Goal: Check status: Check status

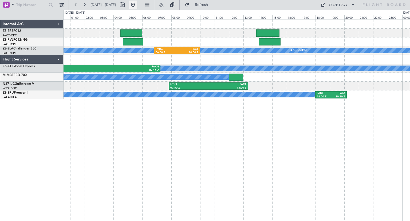
click at [137, 8] on button at bounding box center [133, 5] width 9 height 9
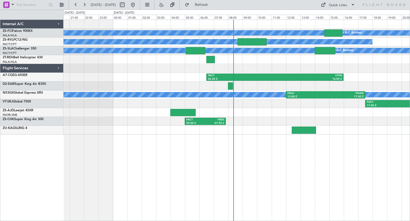
click at [60, 122] on div "A/C Booked A/C Booked A/C Booked A/C Booked A/C Booked A/C Booked A/C Booked A/…" at bounding box center [205, 115] width 410 height 211
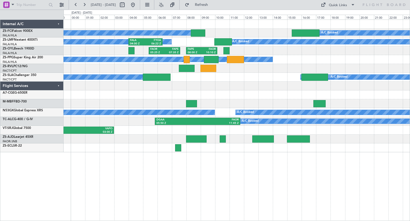
click at [231, 157] on div "A/C Booked A/C Booked A/C Booked A/C Booked A/C Booked A/C Booked A/C Booked A/…" at bounding box center [237, 119] width 347 height 201
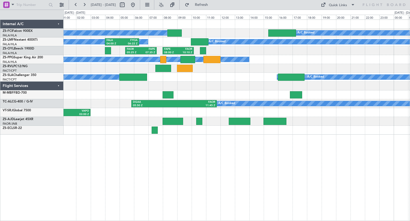
click at [284, 163] on div "A/C Booked A/C Booked A/C Booked A/C Booked A/C Booked A/C Booked A/C Booked A/…" at bounding box center [237, 119] width 347 height 201
click at [137, 5] on button at bounding box center [133, 5] width 9 height 9
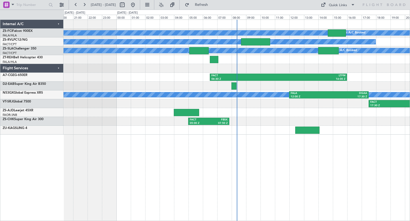
click at [42, 179] on div "A/C Booked A/C Booked A/C Booked A/C Booked A/C Booked A/C Booked A/C Booked A/…" at bounding box center [205, 115] width 410 height 211
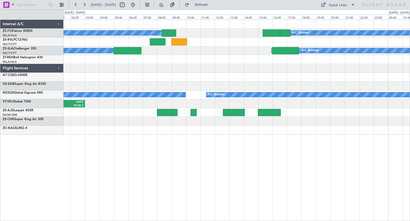
click at [122, 156] on div "A/C Booked A/C Booked A/C Booked A/C Booked A/C Booked A/C Booked A/C Booked A/…" at bounding box center [237, 119] width 347 height 201
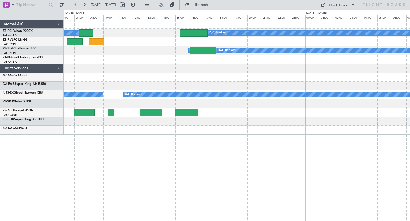
click at [137, 147] on div "A/C Booked A/C Booked A/C Booked A/C Booked A/C Booked A/C Booked A/C Booked A/…" at bounding box center [237, 119] width 347 height 201
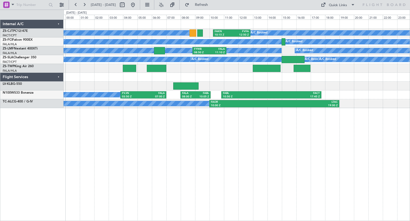
click at [273, 158] on div "A/C Booked A/C Booked A/C Booked A/C Booked A/C Booked A/C Booked A/C Booked A/…" at bounding box center [237, 119] width 347 height 201
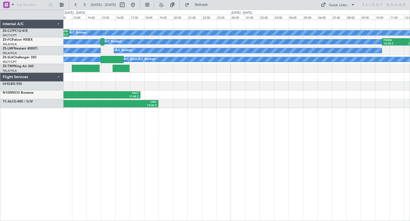
click at [42, 154] on div "A/C Booked A/C Booked A/C Booked A/C Booked A/C Booked A/C Booked A/C Booked FA…" at bounding box center [205, 115] width 410 height 211
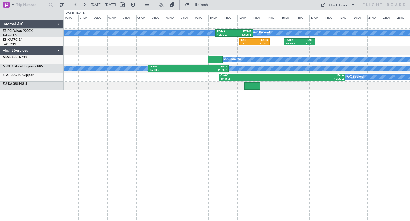
click at [239, 140] on div "A/C Booked A/C Booked A/C Booked A/C Booked FQMA 10:30 Z FMMT 13:05 Z A/C Booke…" at bounding box center [237, 119] width 347 height 201
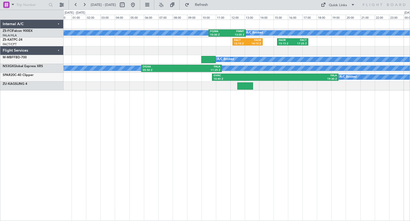
click at [339, 138] on div "A/C Booked A/C Booked A/C Booked A/C Booked FQMA 10:30 Z FMMT 13:05 Z A/C Booke…" at bounding box center [237, 119] width 347 height 201
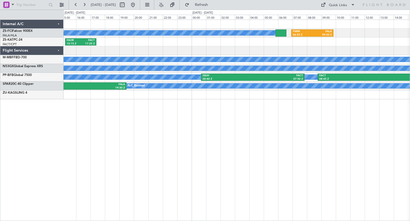
click at [168, 165] on div "A/C Booked A/C Booked A/C Booked A/C Booked FMMI 06:55 Z FALA 09:50 Z FQMA 10:3…" at bounding box center [237, 119] width 347 height 201
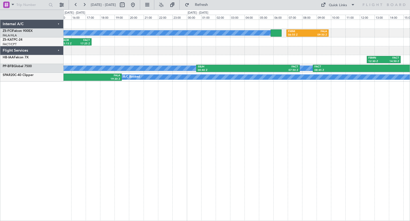
click at [265, 158] on div "A/C Booked A/C Booked A/C Booked A/C Booked FMMI 06:55 Z FALA 09:50 Z FQMA 10:3…" at bounding box center [237, 119] width 347 height 201
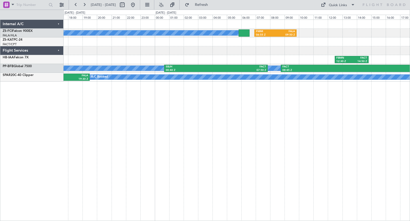
click at [291, 56] on div "A/C Booked A/C Booked A/C Booked A/C Booked FMMI 06:55 Z FALA 09:50 Z FQMA 10:3…" at bounding box center [237, 51] width 346 height 62
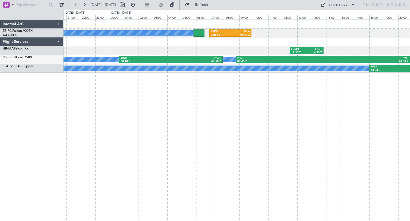
click at [224, 132] on div "A/C Booked A/C Booked A/C Booked A/C Booked FMMI 06:55 Z FALA 09:50 Z FBMN 12:3…" at bounding box center [237, 119] width 347 height 201
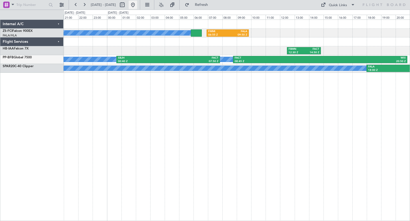
click at [137, 6] on button at bounding box center [133, 5] width 9 height 9
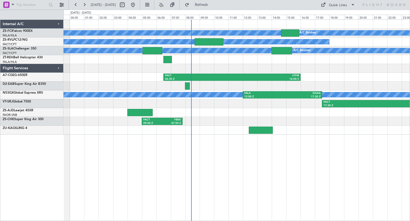
click at [301, 151] on div "A/C Booked A/C Booked A/C Booked A/C Booked A/C Booked A/C Booked A/C Booked A/…" at bounding box center [237, 119] width 347 height 201
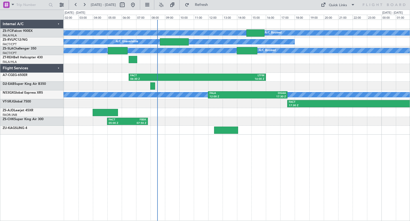
click at [229, 60] on div at bounding box center [237, 59] width 346 height 9
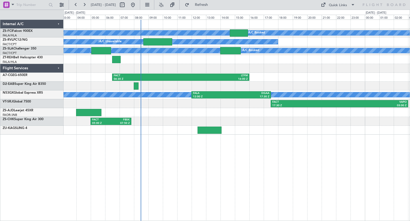
click at [271, 66] on div "A/C Booked A/C Booked A/C Booked A/C Booked A/C Booked A/C Booked A/C Booked A/…" at bounding box center [237, 77] width 346 height 115
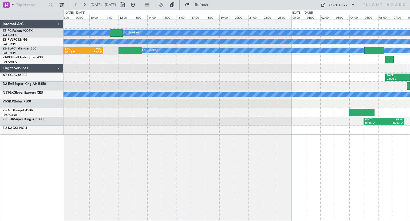
click at [375, 139] on div "A/C Booked A/C Booked A/C Booked A/C Booked A/C Booked A/C Booked A/C Booked A/…" at bounding box center [237, 119] width 347 height 201
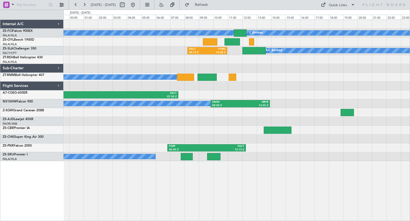
click at [243, 159] on div "A/C Booked A/C Booked A/C Booked" at bounding box center [237, 156] width 346 height 9
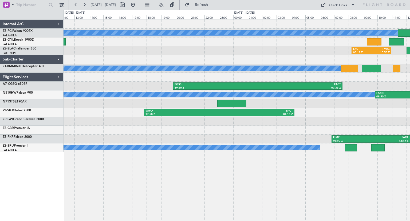
click at [277, 186] on div "A/C Booked A/C Booked A/C Booked A/C Booked A/C Booked A/C Booked A/C Booked A/…" at bounding box center [237, 119] width 347 height 201
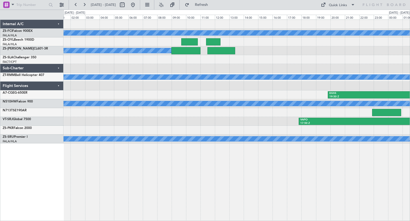
click at [303, 172] on div "A/C Booked A/C Booked A/C Booked A/C Booked A/C Booked A/C Booked A/C Booked A/…" at bounding box center [237, 119] width 347 height 201
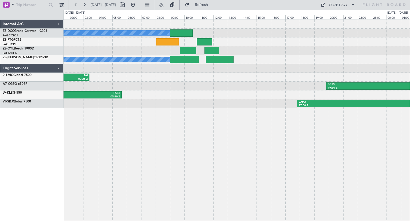
click at [252, 175] on div "A/C Booked A/C Booked A/C Booked A/C Booked A/C Booked A/C Booked A/C Booked FA…" at bounding box center [237, 119] width 347 height 201
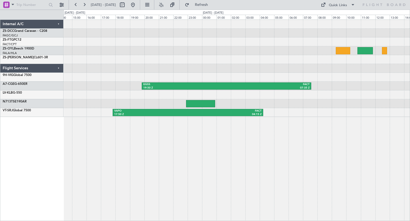
click at [107, 87] on div "A/C Booked A/C Booked A/C Booked A/C Booked EGSS 19:50 Z FACT 07:35 Z VAPO 17:5…" at bounding box center [237, 68] width 346 height 97
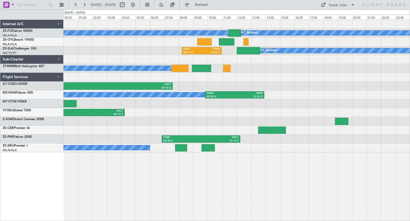
click at [319, 103] on div "A/C Booked A/C Booked A/C Booked A/C Booked A/C Booked A/C Booked A/C Booked A/…" at bounding box center [237, 86] width 346 height 132
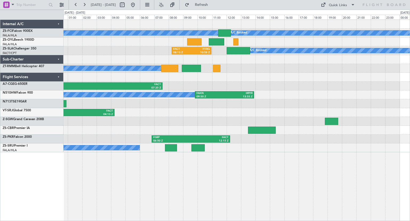
click at [273, 68] on div "A/C Booked" at bounding box center [237, 68] width 346 height 9
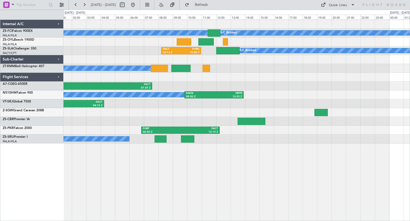
click at [333, 78] on div at bounding box center [237, 77] width 346 height 9
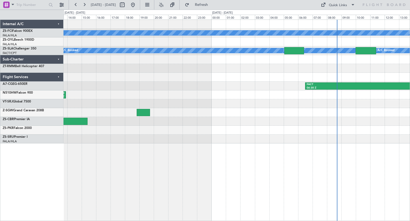
click at [58, 175] on div "A/C Booked A/C Booked A/C Booked A/C Booked A/C Booked A/C Booked A/C Booked A/…" at bounding box center [205, 115] width 410 height 211
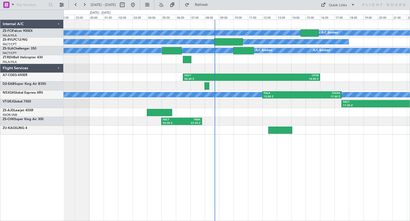
click at [260, 189] on div "A/C Booked A/C Booked A/C Booked A/C Booked A/C Booked A/C Booked A/C Booked A/…" at bounding box center [237, 119] width 347 height 201
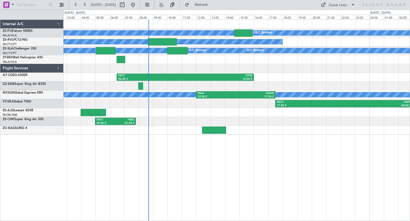
click at [66, 91] on div "A/C Booked A/C Booked A/C Booked A/C Booked A/C Booked A/C Booked A/C Booked A/…" at bounding box center [237, 77] width 346 height 115
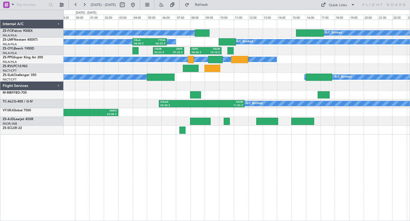
click at [200, 185] on div "A/C Booked A/C Booked A/C Booked A/C Booked A/C Booked A/C Booked A/C Booked A/…" at bounding box center [237, 119] width 347 height 201
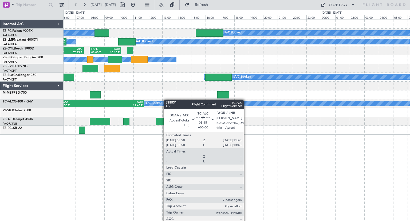
click at [34, 112] on div "A/C Booked A/C Booked A/C Booked A/C Booked A/C Booked A/C Booked A/C Booked A/…" at bounding box center [205, 115] width 410 height 211
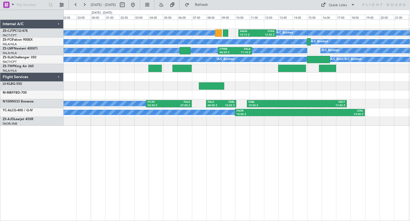
click at [230, 178] on div "A/C Booked A/C Booked A/C Booked A/C Booked A/C Booked A/C Booked A/C Booked A/…" at bounding box center [237, 119] width 347 height 201
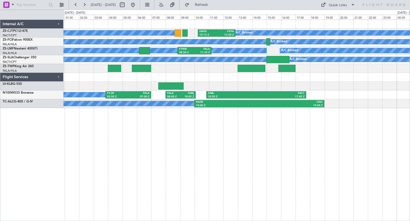
click at [277, 144] on div "A/C Booked A/C Booked A/C Booked A/C Booked A/C Booked A/C Booked A/C Booked A/…" at bounding box center [237, 119] width 347 height 201
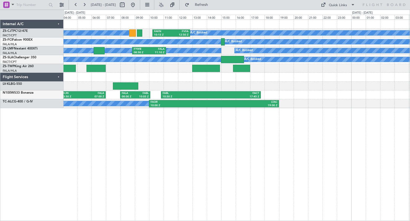
click at [182, 128] on div "A/C Booked A/C Booked A/C Booked A/C Booked A/C Booked A/C Booked A/C Booked A/…" at bounding box center [237, 119] width 347 height 201
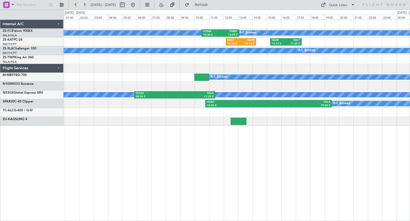
click at [204, 136] on div "A/C Booked A/C Booked A/C Booked A/C Booked FQMA 10:30 Z FMMT 13:05 Z A/C Booke…" at bounding box center [237, 119] width 347 height 201
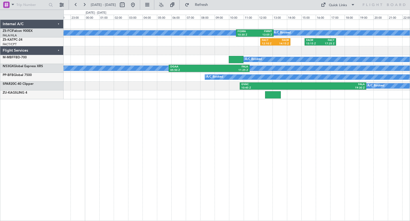
click at [221, 153] on div "A/C Booked A/C Booked A/C Booked A/C Booked FQMA 10:30 Z FMMT 13:05 Z A/C Booke…" at bounding box center [237, 119] width 347 height 201
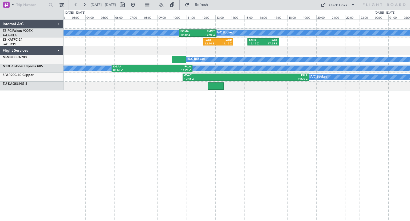
click at [304, 156] on div "A/C Booked A/C Booked A/C Booked A/C Booked A/C Booked A/C Booked A/C Booked A/…" at bounding box center [237, 119] width 347 height 201
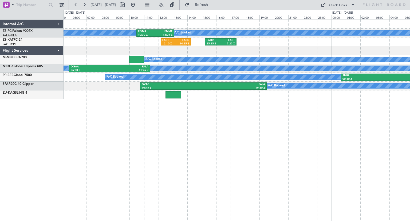
click at [230, 118] on div "A/C Booked A/C Booked A/C Booked A/C Booked A/C Booked A/C Booked A/C Booked A/…" at bounding box center [237, 119] width 347 height 201
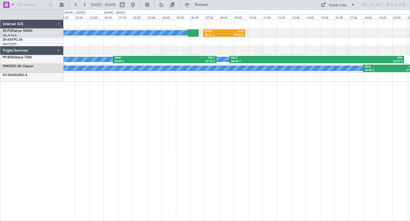
click at [215, 147] on div "A/C Booked A/C Booked A/C Booked A/C Booked FMMI 06:55 Z FALA 09:50 Z FAOR 15:1…" at bounding box center [237, 119] width 347 height 201
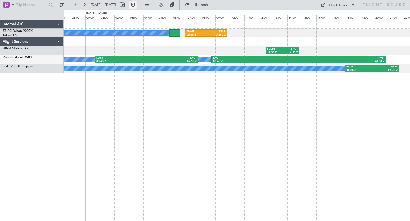
click at [137, 6] on button at bounding box center [133, 5] width 9 height 9
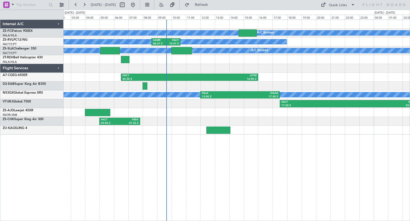
click at [276, 153] on div "A/C Booked A/C Booked A/C Booked A/C Booked A/C Booked A/C Booked A/C Booked A/…" at bounding box center [237, 119] width 347 height 201
